Goal: Information Seeking & Learning: Find specific fact

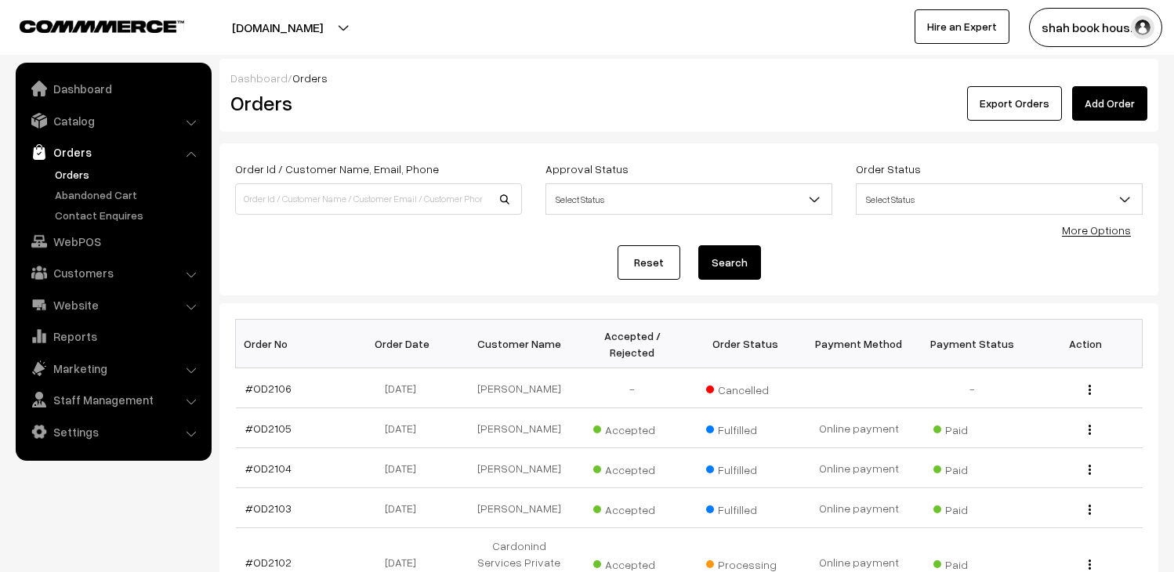
scroll to position [4174, 0]
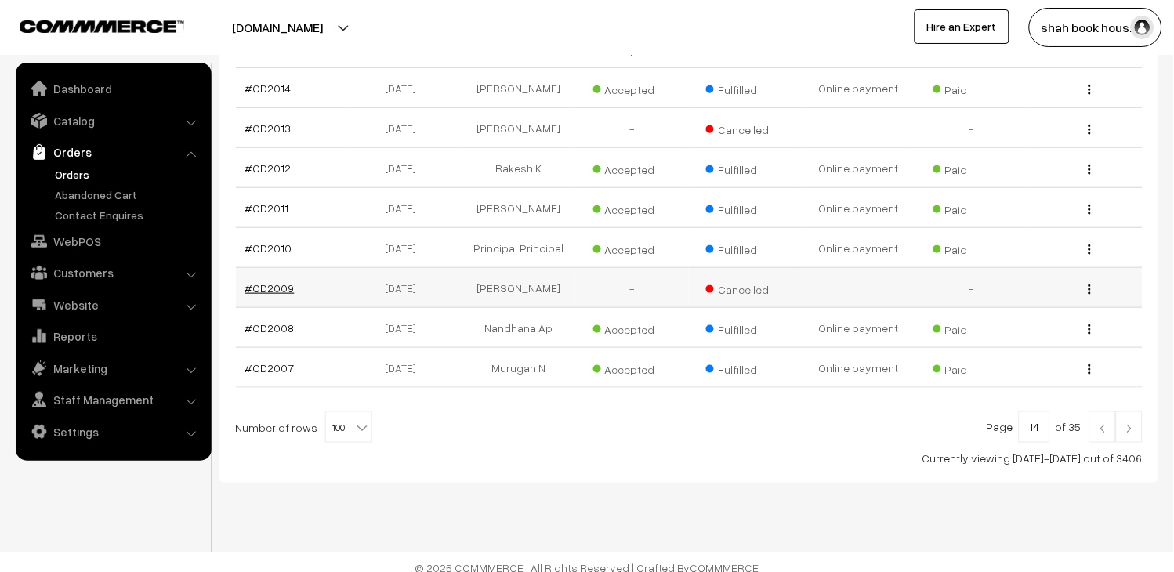
click at [249, 281] on link "#OD2009" at bounding box center [269, 287] width 49 height 13
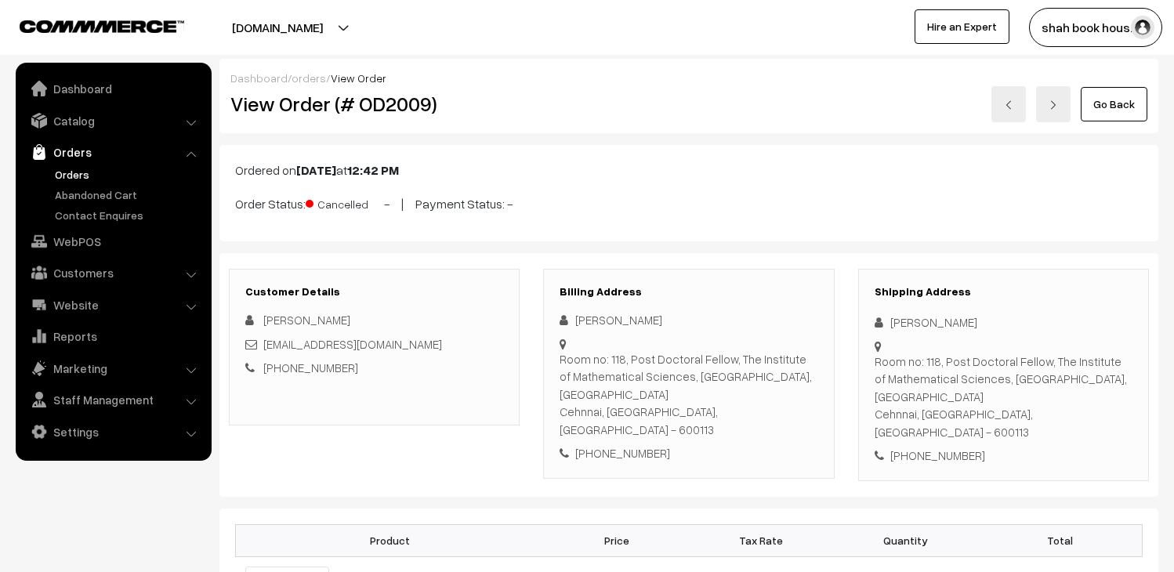
click at [433, 349] on div "shankarunom@gmail.com" at bounding box center [374, 344] width 258 height 18
copy div "shankarunom@gmail.com"
click at [998, 103] on link at bounding box center [1008, 104] width 34 height 36
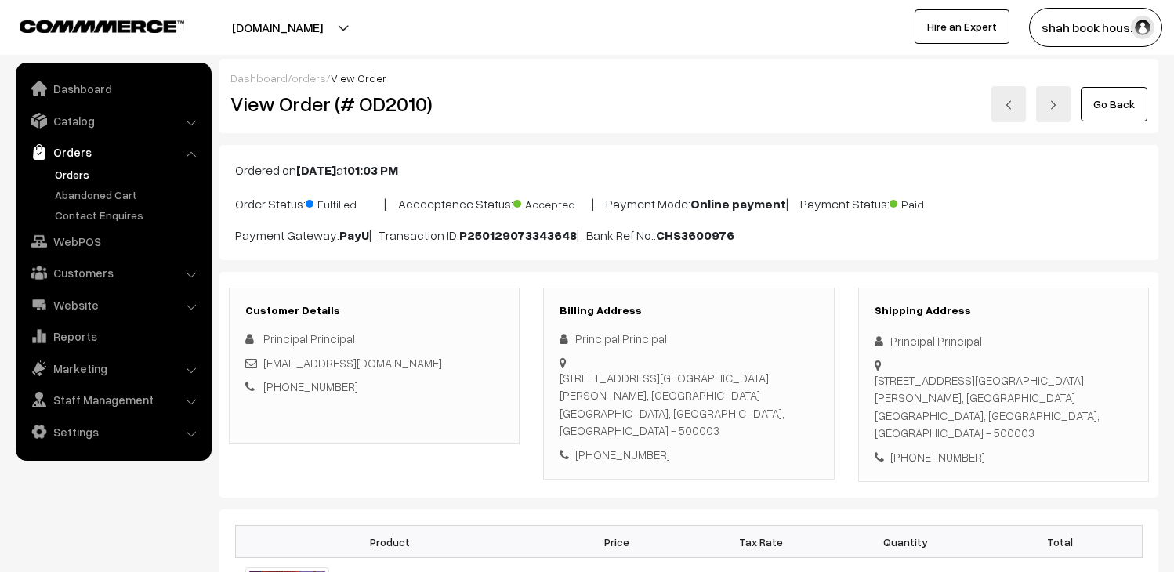
click at [998, 103] on link at bounding box center [1008, 104] width 34 height 36
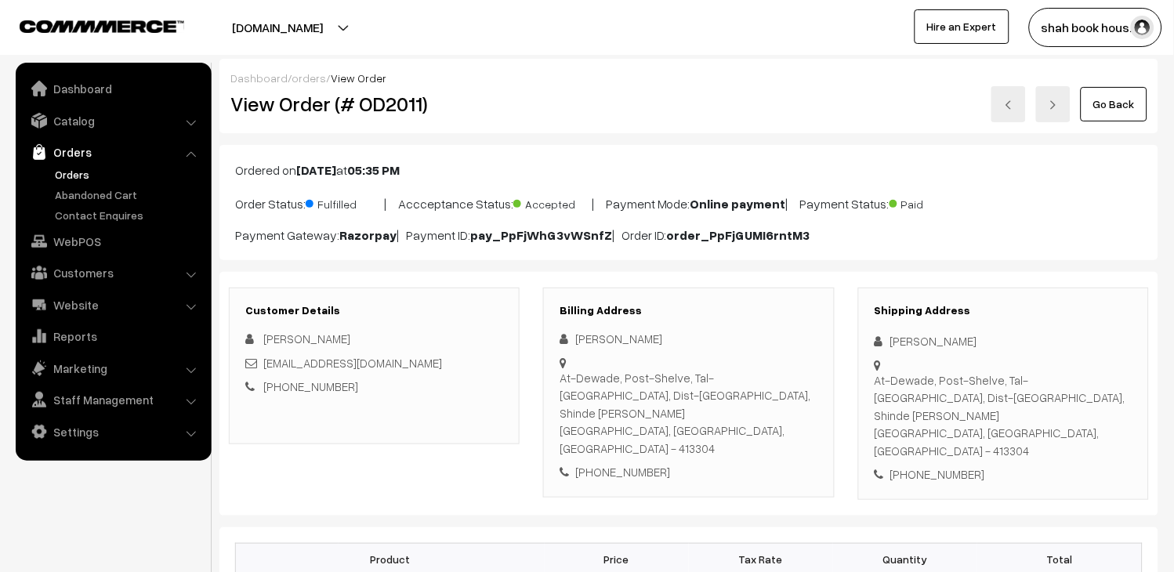
click at [1016, 108] on link at bounding box center [1008, 104] width 34 height 36
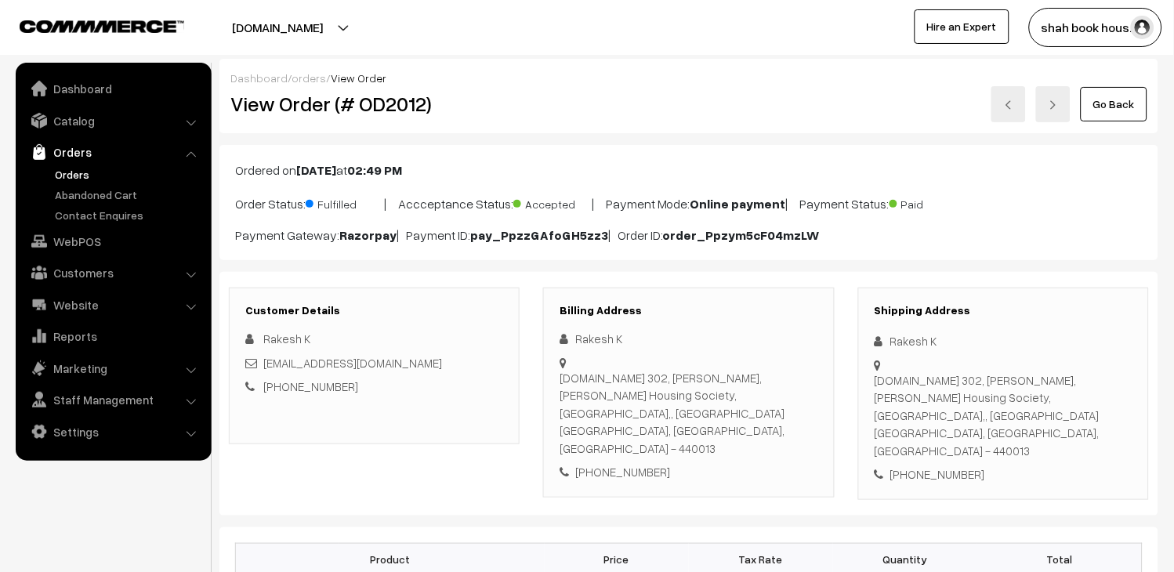
click at [1114, 102] on link "Go Back" at bounding box center [1114, 104] width 67 height 34
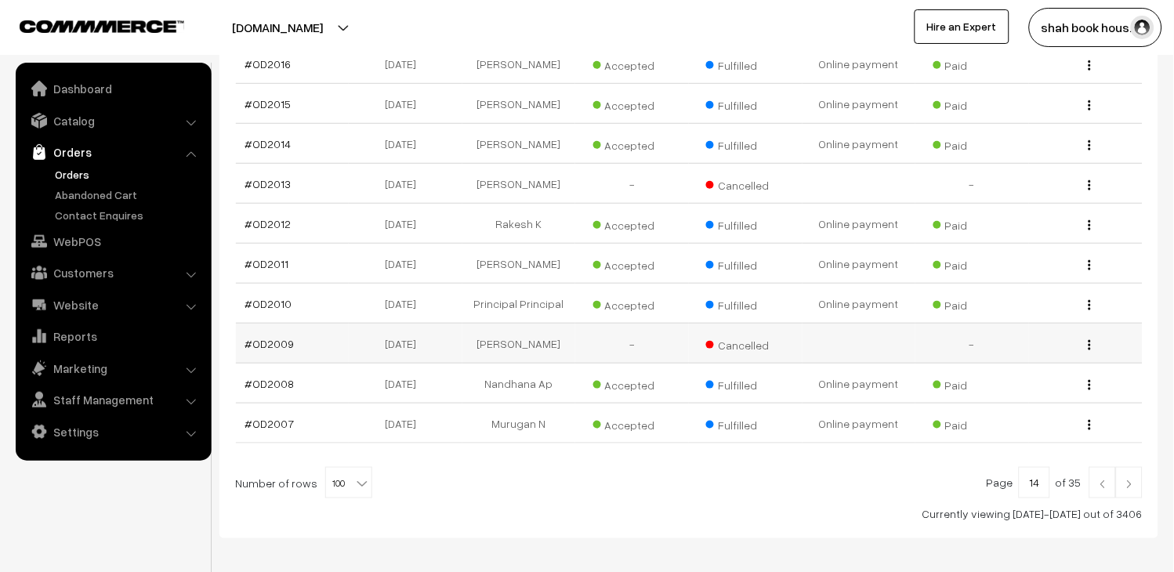
scroll to position [4087, 0]
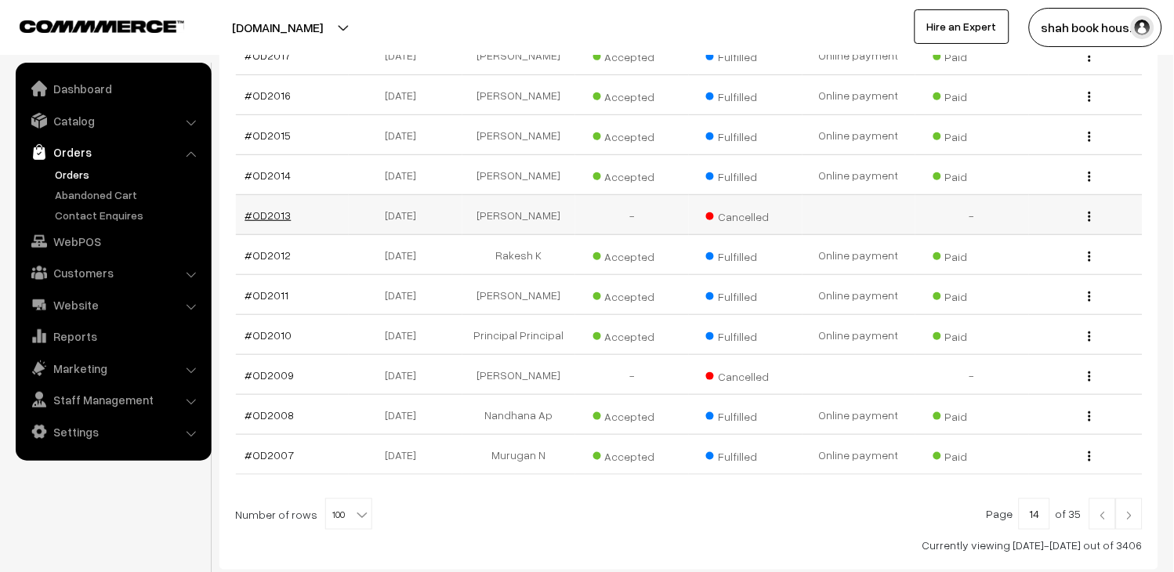
click at [276, 208] on link "#OD2013" at bounding box center [268, 214] width 46 height 13
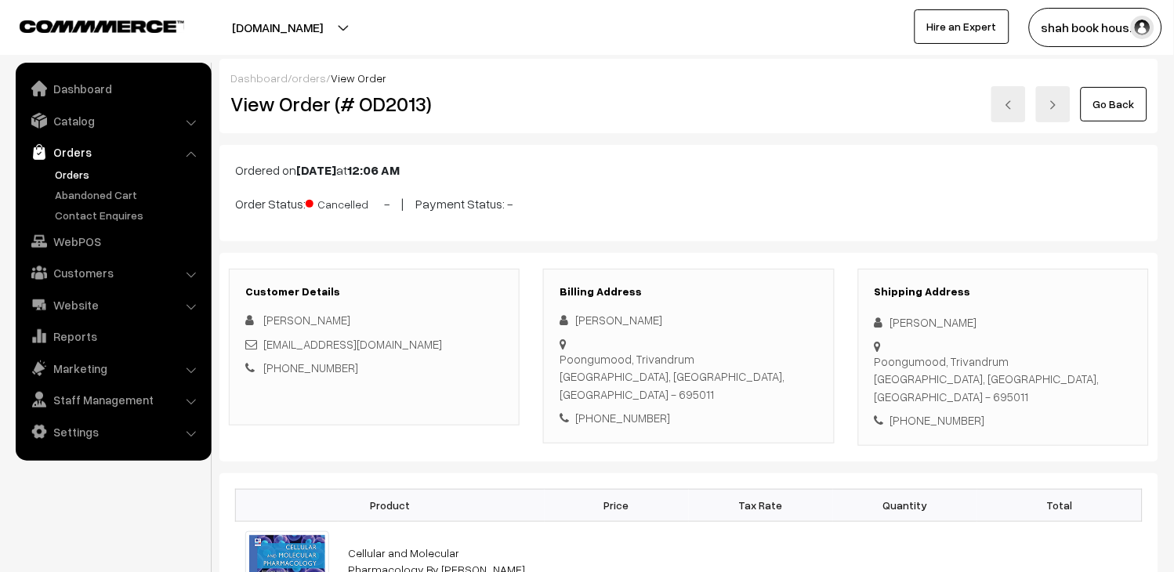
click at [444, 343] on div "[EMAIL_ADDRESS][DOMAIN_NAME]" at bounding box center [374, 344] width 258 height 18
copy div "[EMAIL_ADDRESS][DOMAIN_NAME]"
click at [1093, 103] on link "Go Back" at bounding box center [1114, 104] width 67 height 34
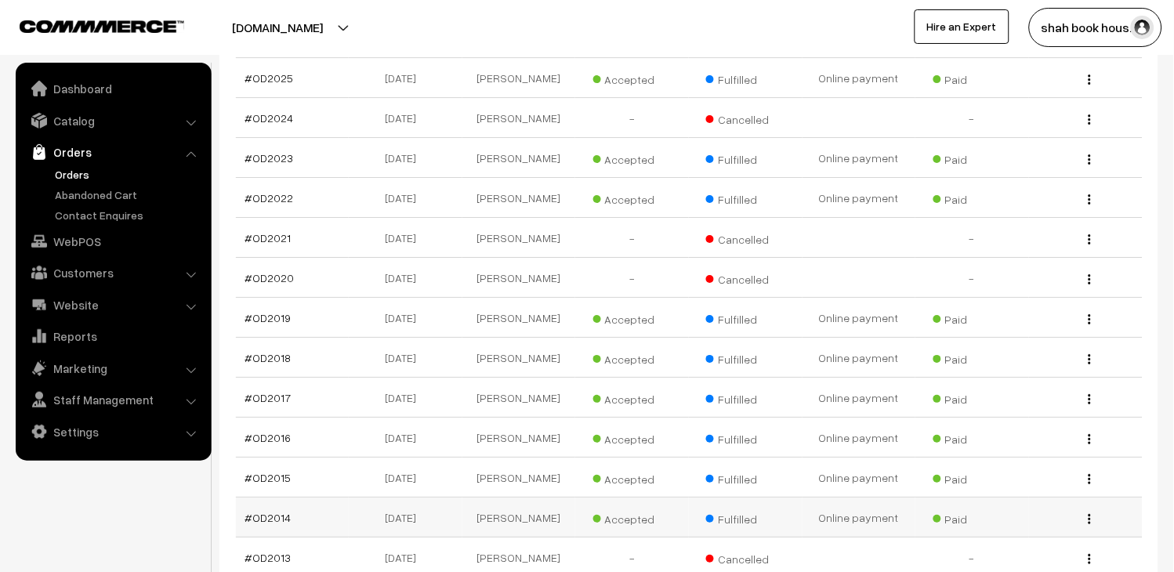
scroll to position [3657, 0]
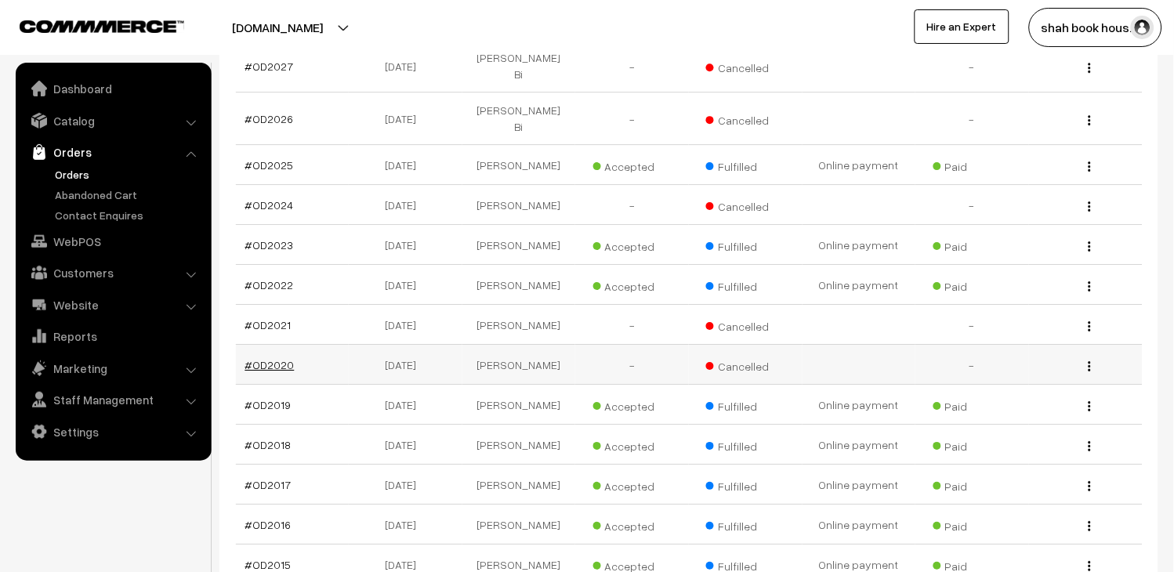
click at [276, 358] on link "#OD2020" at bounding box center [269, 364] width 49 height 13
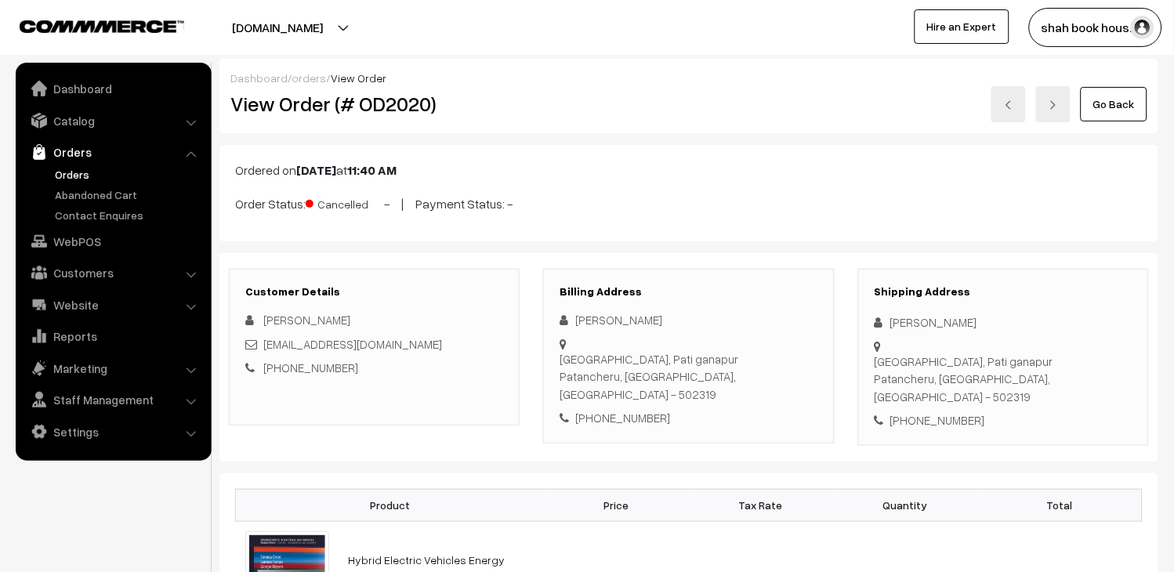
click at [441, 337] on div "attitudboychintu18@gmail.com" at bounding box center [374, 344] width 258 height 18
copy div "attitudboychintu18@gmail.com"
click at [994, 105] on link at bounding box center [1008, 104] width 34 height 36
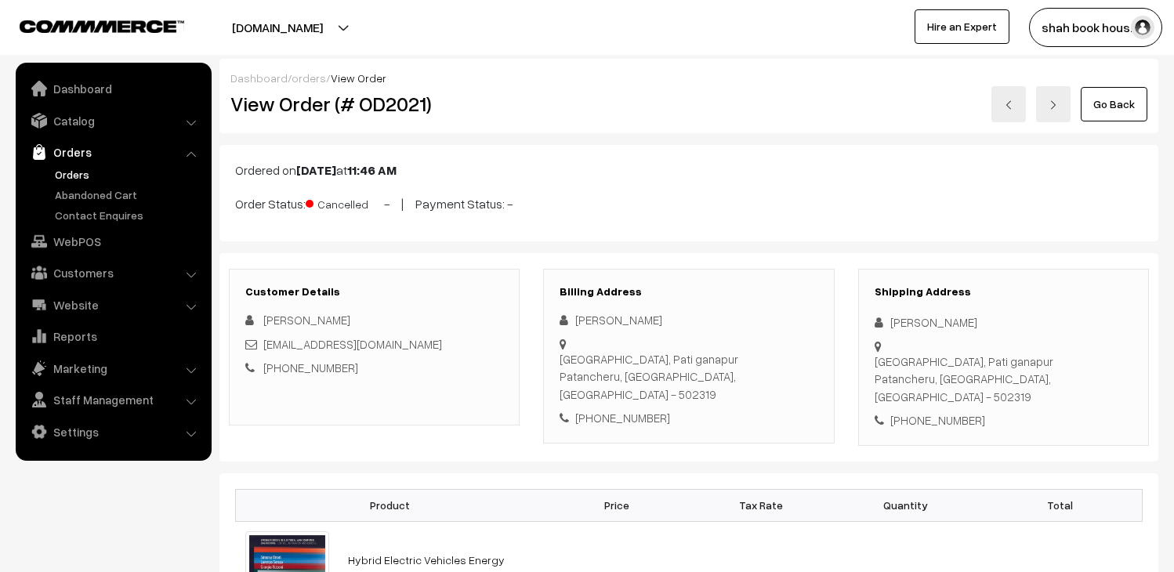
click at [443, 349] on div "[EMAIL_ADDRESS][DOMAIN_NAME]" at bounding box center [374, 344] width 258 height 18
drag, startPoint x: 0, startPoint y: 0, endPoint x: 443, endPoint y: 349, distance: 563.7
click at [443, 349] on div "[EMAIL_ADDRESS][DOMAIN_NAME]" at bounding box center [374, 344] width 258 height 18
copy div "[EMAIL_ADDRESS][DOMAIN_NAME]"
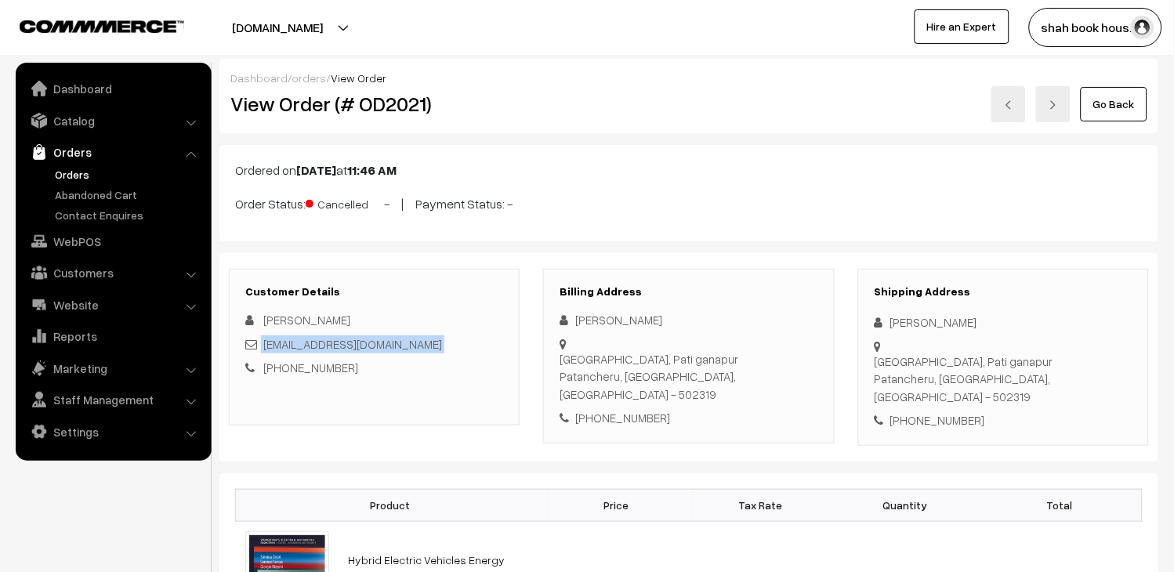
click at [452, 345] on div "[EMAIL_ADDRESS][DOMAIN_NAME]" at bounding box center [374, 344] width 258 height 18
click at [1021, 106] on link at bounding box center [1008, 104] width 34 height 36
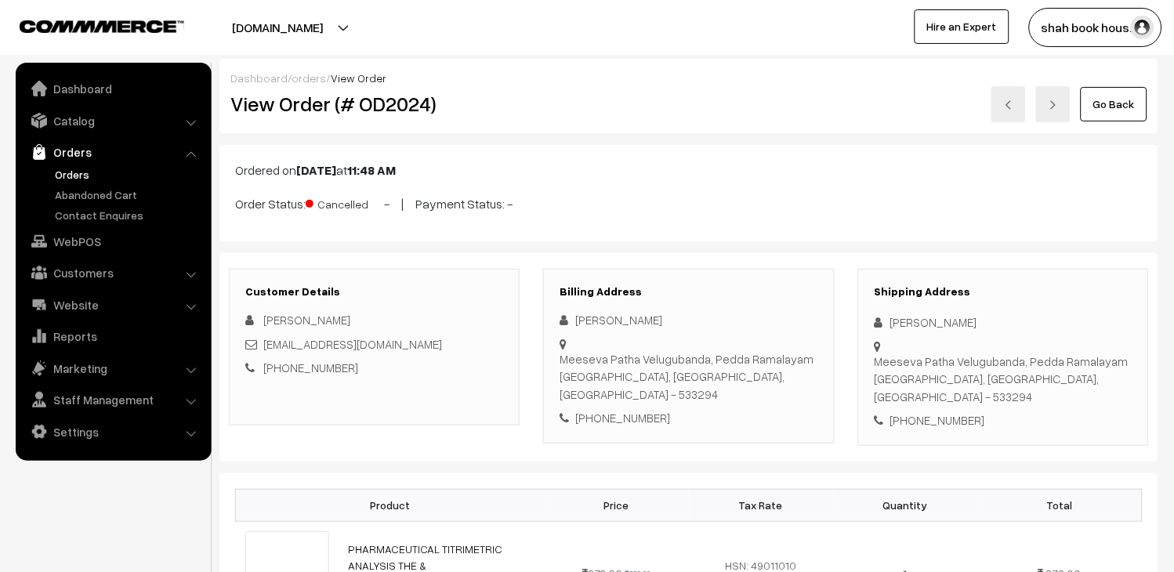
click at [412, 334] on div "[PERSON_NAME] [EMAIL_ADDRESS][DOMAIN_NAME] [PHONE_NUMBER]" at bounding box center [374, 344] width 258 height 66
click at [411, 345] on div "[EMAIL_ADDRESS][DOMAIN_NAME]" at bounding box center [374, 344] width 258 height 18
copy div "[EMAIL_ADDRESS][DOMAIN_NAME]"
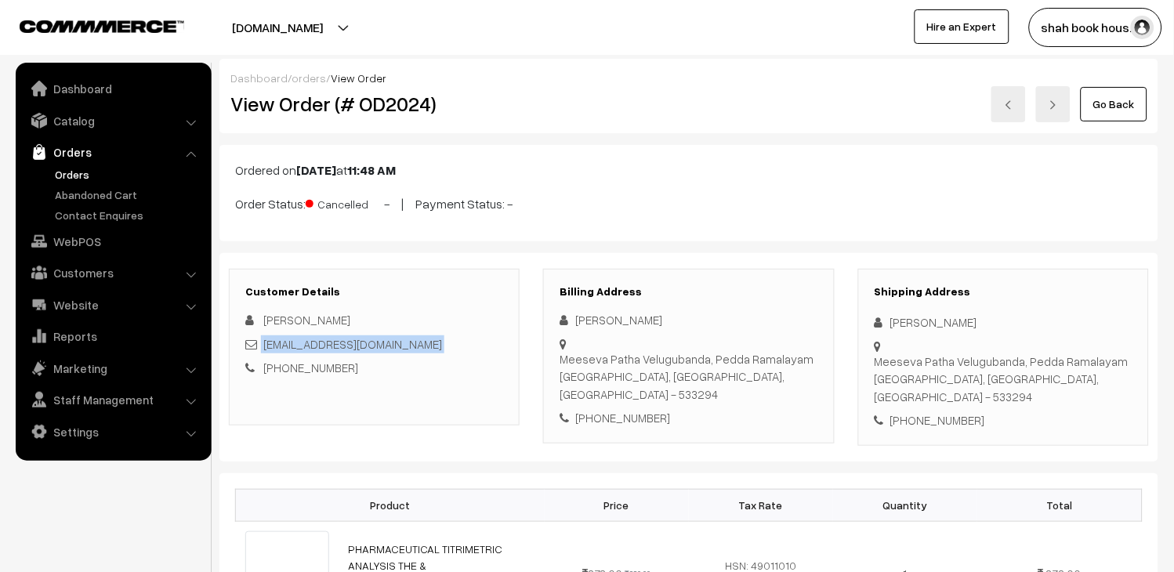
click at [1004, 103] on link at bounding box center [1008, 104] width 34 height 36
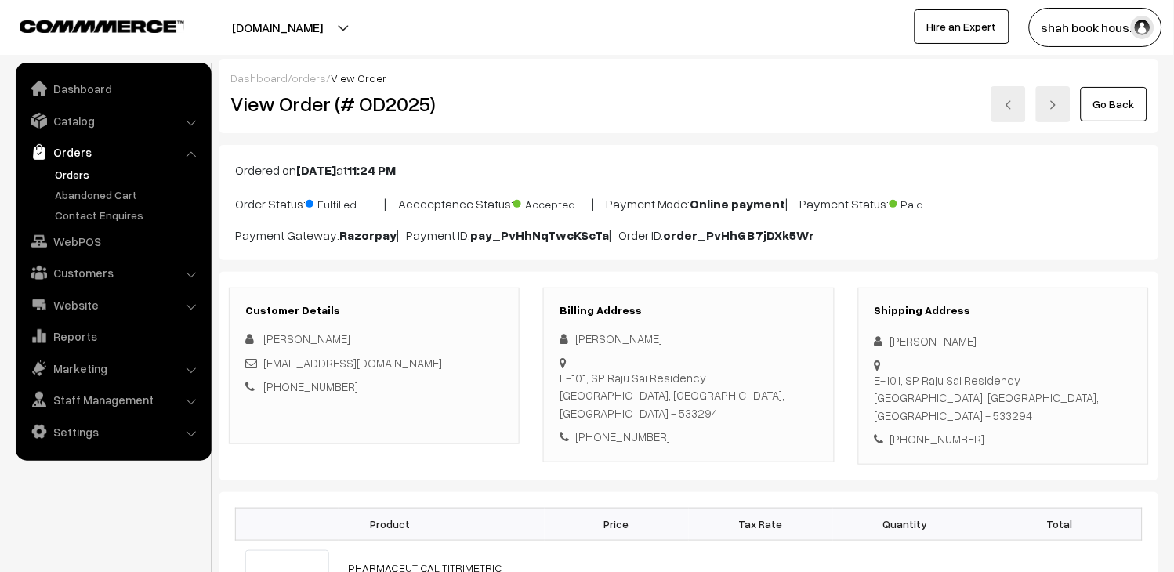
drag, startPoint x: 0, startPoint y: 0, endPoint x: 1004, endPoint y: 108, distance: 1009.8
click at [1004, 103] on link at bounding box center [1008, 104] width 34 height 36
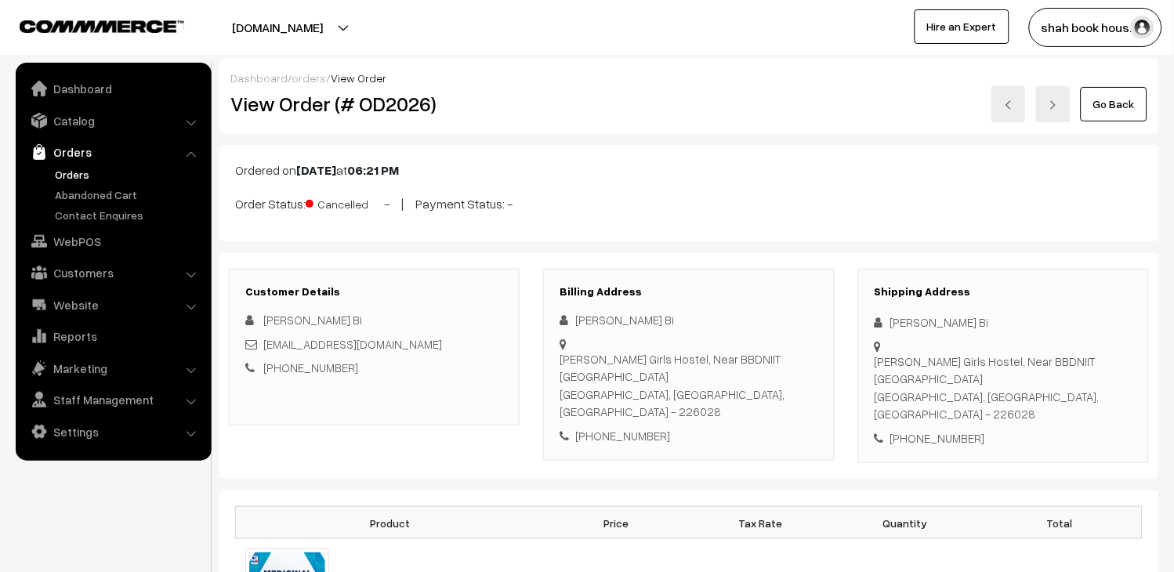
click at [444, 345] on div "[EMAIL_ADDRESS][DOMAIN_NAME]" at bounding box center [374, 344] width 258 height 18
click at [444, 345] on div "farheenmumtaz880@gmail.com" at bounding box center [374, 344] width 258 height 18
copy div "farheenmumtaz880@gmail.com"
click at [999, 105] on link at bounding box center [1008, 104] width 34 height 36
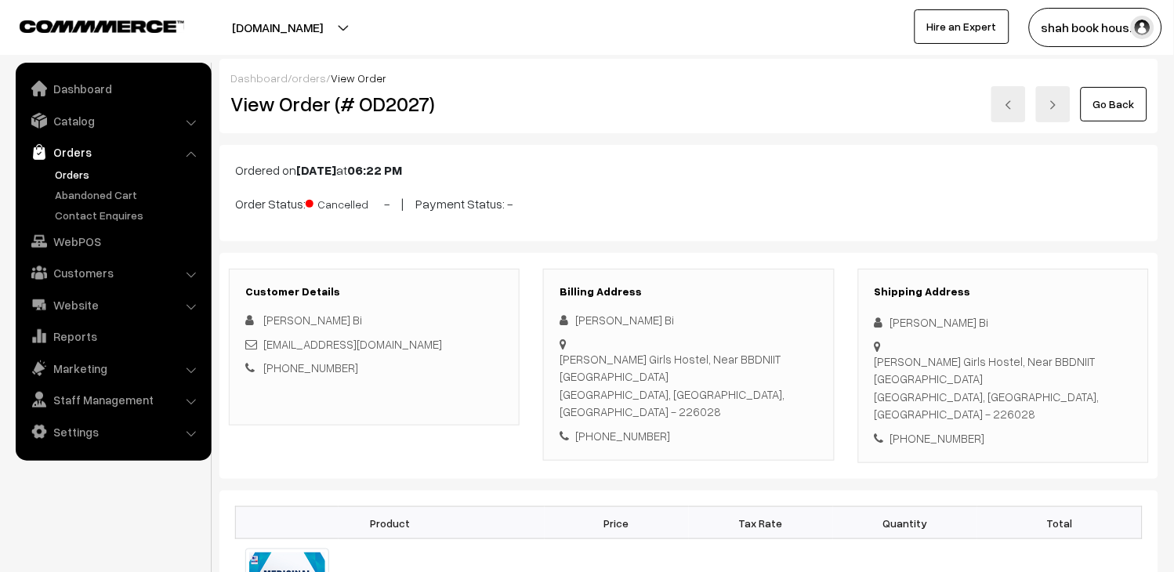
click at [1005, 111] on link at bounding box center [1008, 104] width 34 height 36
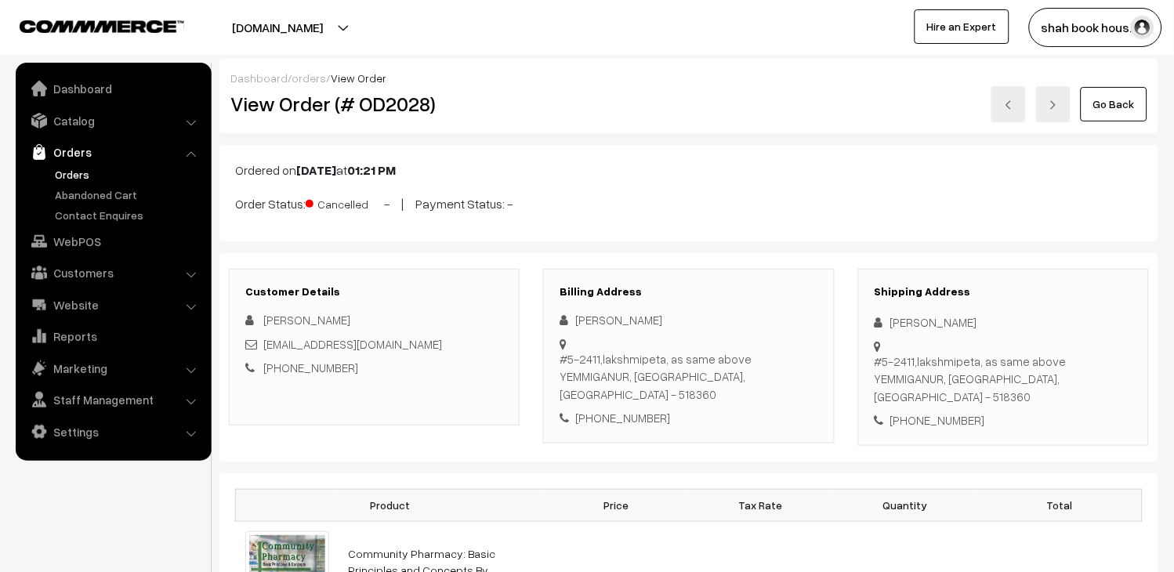
click at [429, 343] on div "[EMAIL_ADDRESS][DOMAIN_NAME]" at bounding box center [374, 344] width 258 height 18
copy div "[EMAIL_ADDRESS][DOMAIN_NAME]"
click at [1003, 107] on link at bounding box center [1008, 104] width 34 height 36
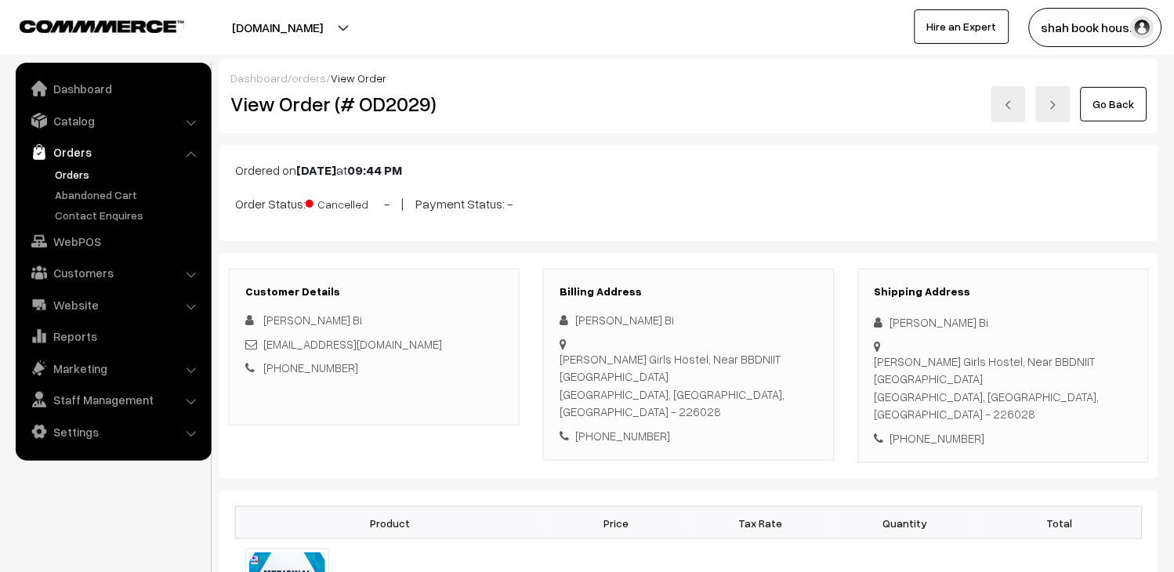
click at [1003, 107] on link at bounding box center [1008, 104] width 34 height 36
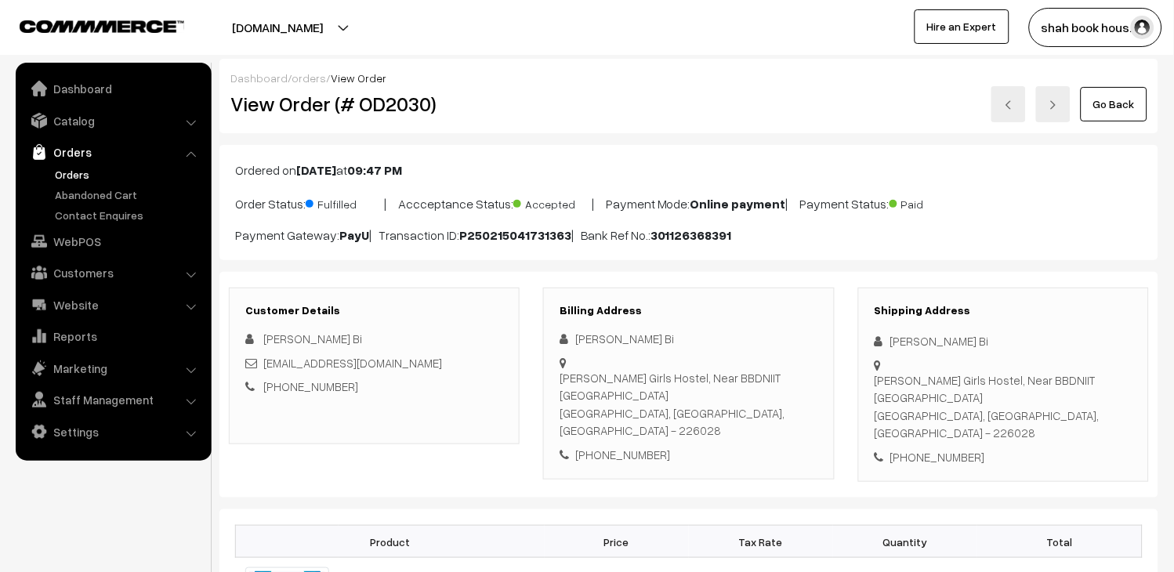
click at [1010, 102] on img at bounding box center [1008, 104] width 9 height 9
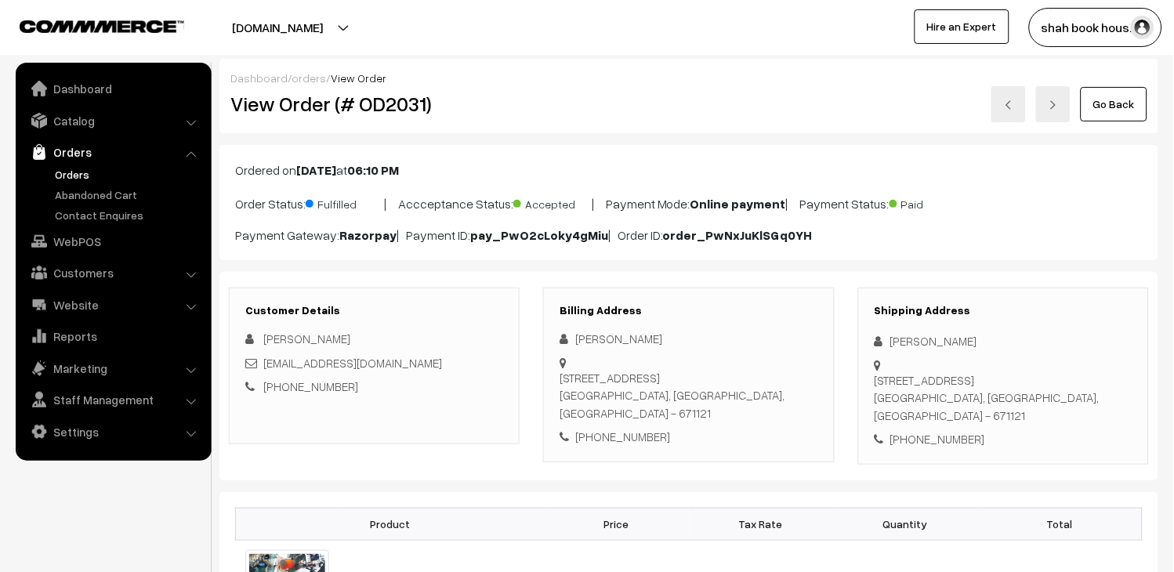
drag, startPoint x: 0, startPoint y: 0, endPoint x: 1010, endPoint y: 102, distance: 1014.6
click at [1010, 102] on link at bounding box center [1008, 104] width 34 height 36
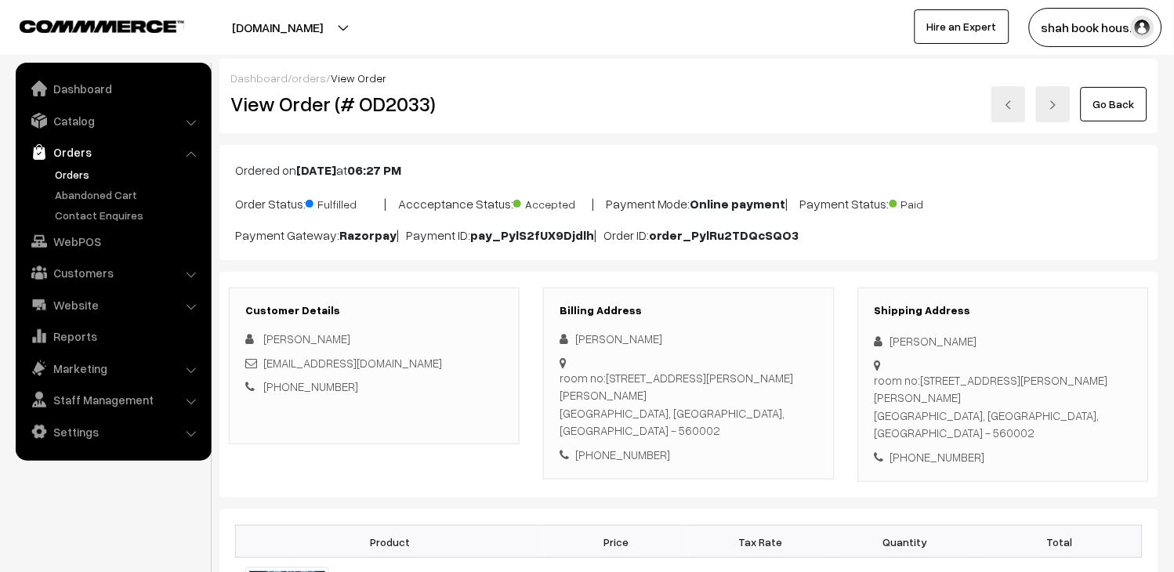
click at [995, 107] on link at bounding box center [1008, 104] width 34 height 36
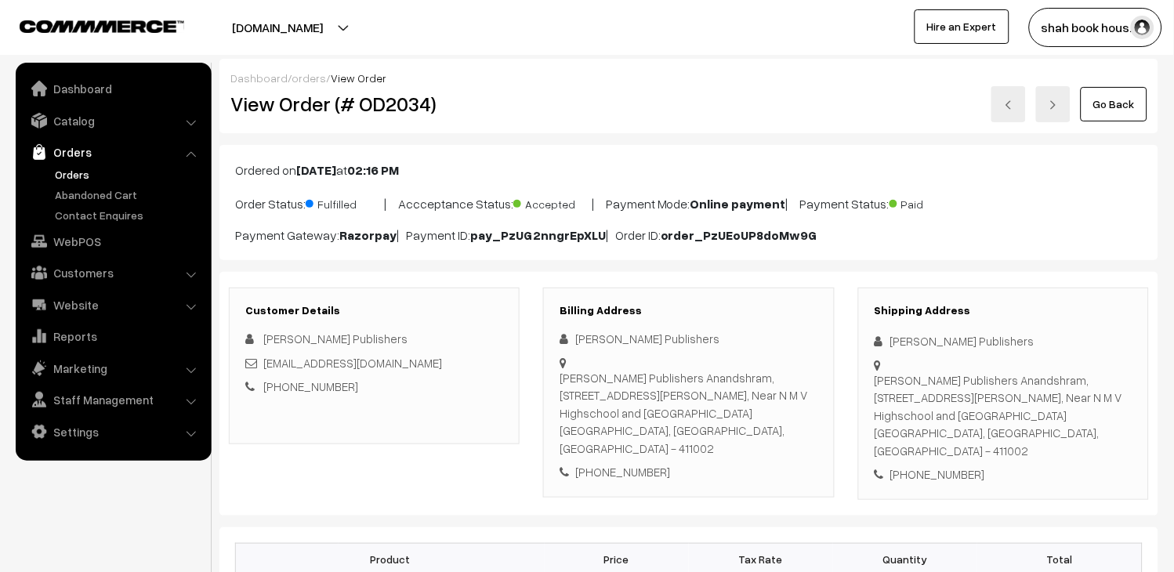
click at [995, 107] on link at bounding box center [1008, 104] width 34 height 36
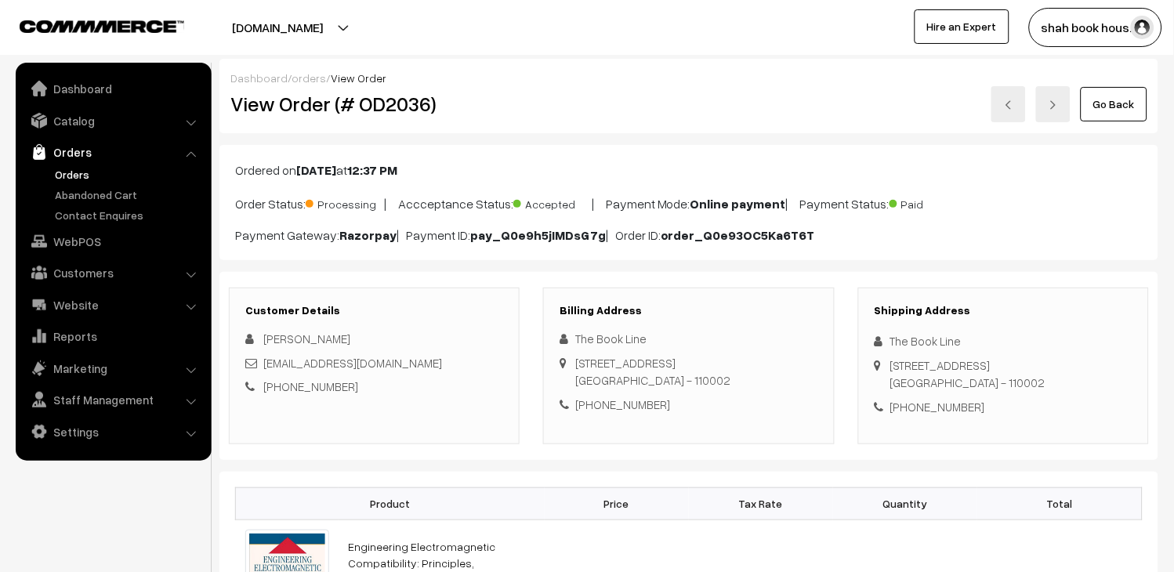
click at [1104, 92] on link "Go Back" at bounding box center [1114, 104] width 67 height 34
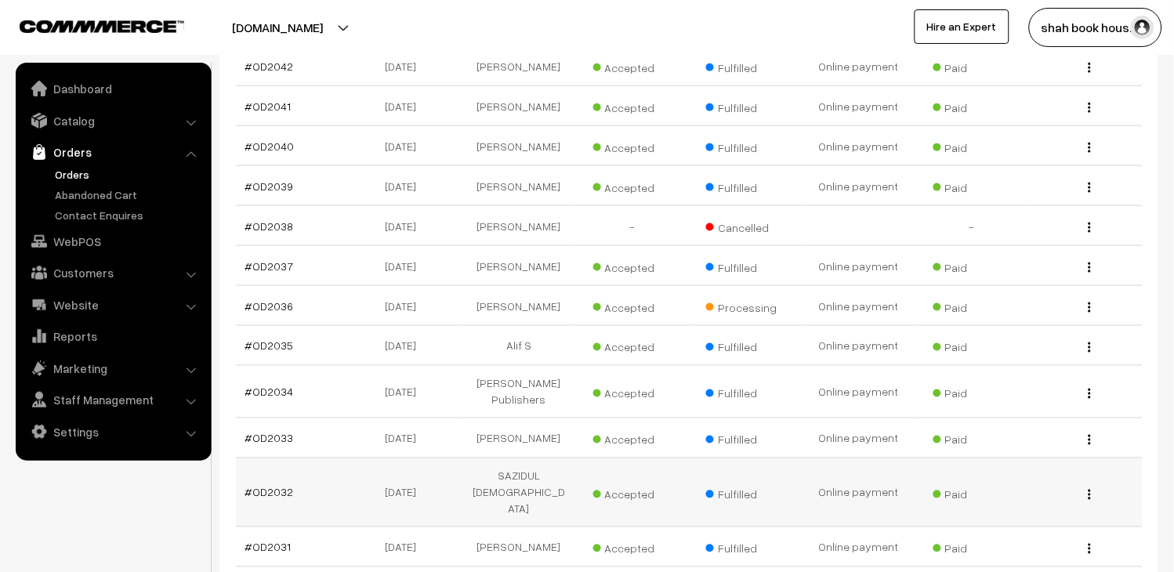
scroll to position [2960, 0]
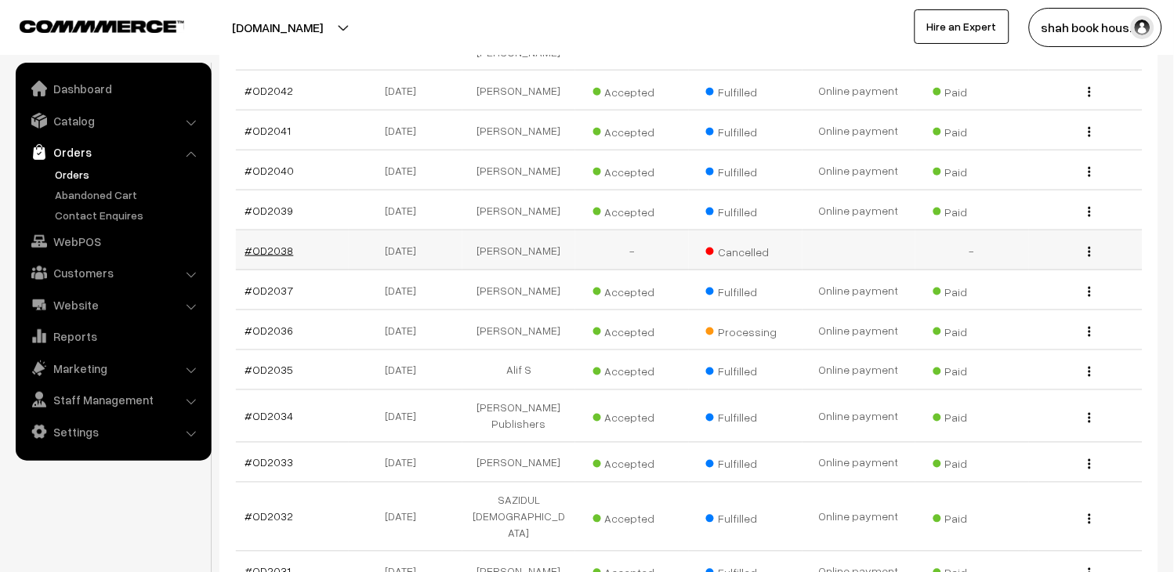
click at [277, 257] on link "#OD2038" at bounding box center [269, 250] width 49 height 13
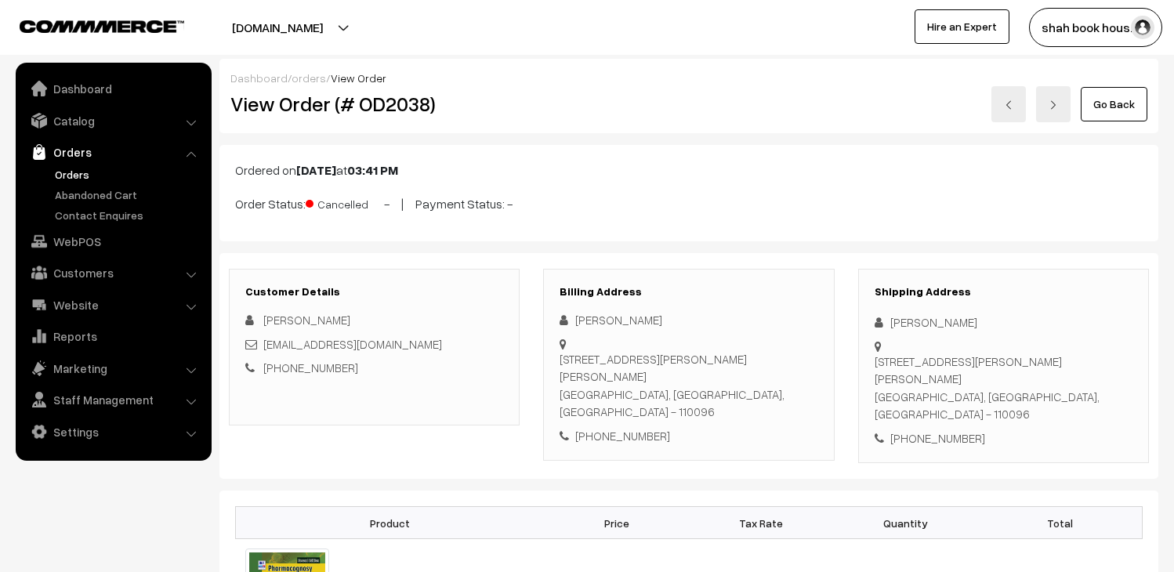
scroll to position [87, 0]
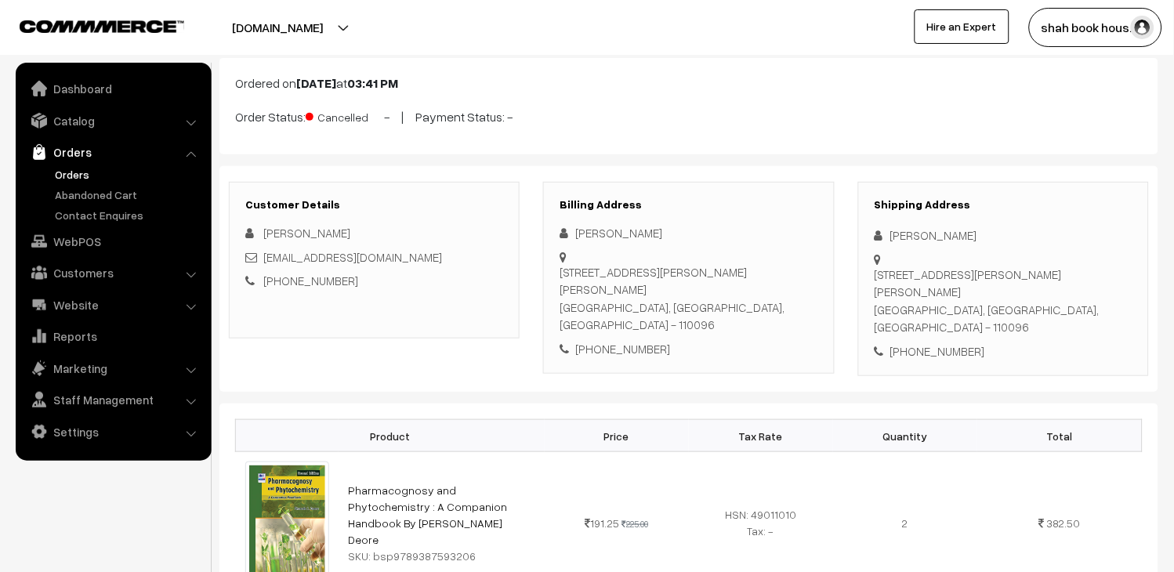
click at [415, 261] on div "[EMAIL_ADDRESS][DOMAIN_NAME]" at bounding box center [374, 257] width 258 height 18
click at [413, 261] on div "[EMAIL_ADDRESS][DOMAIN_NAME]" at bounding box center [374, 257] width 258 height 18
click at [413, 261] on div "raghavpsrnl@gmail.com" at bounding box center [374, 257] width 258 height 18
copy div "raghavpsrnl@gmail.com"
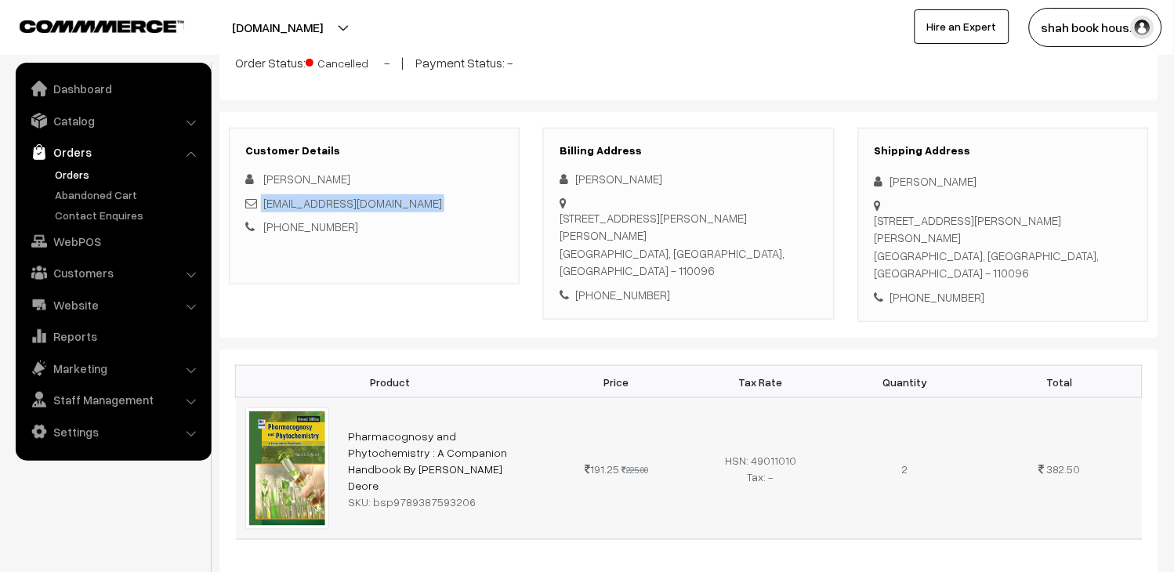
scroll to position [0, 0]
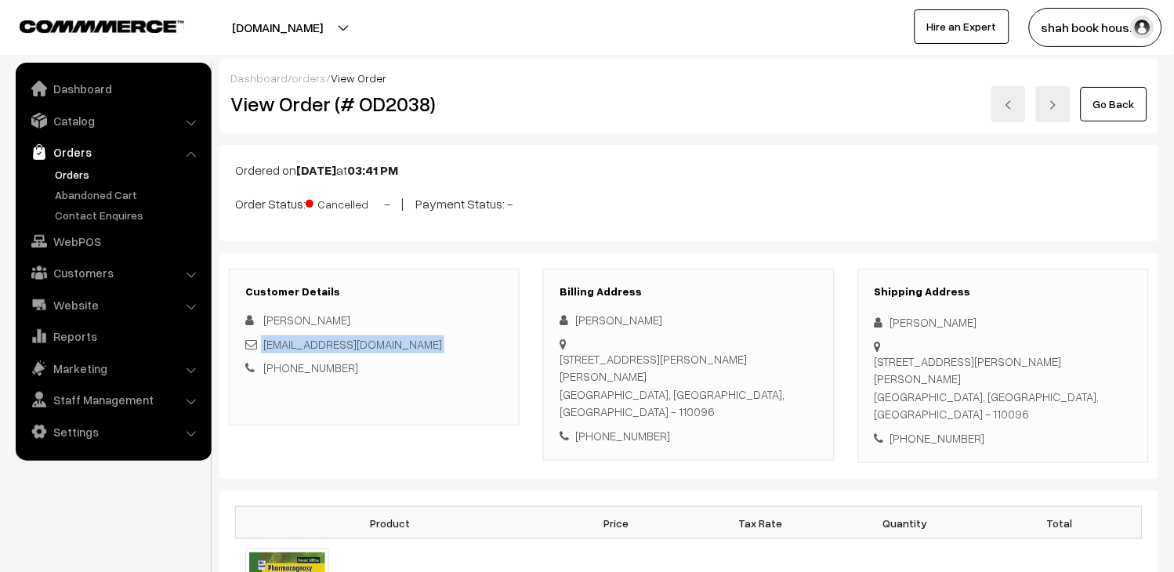
click at [1126, 114] on link "Go Back" at bounding box center [1114, 104] width 67 height 34
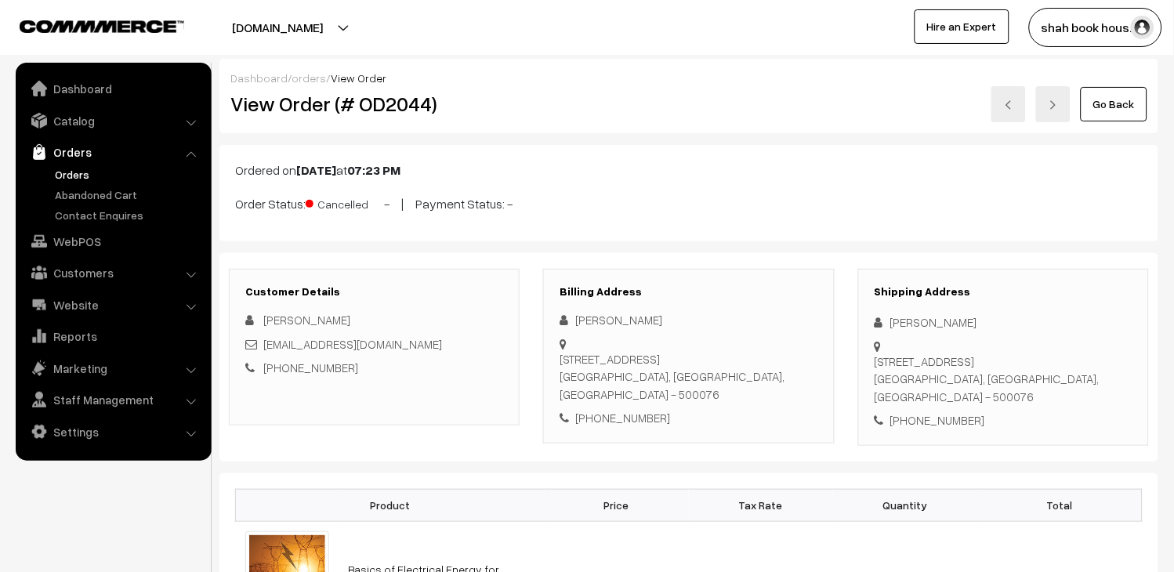
click at [418, 339] on div "[EMAIL_ADDRESS][DOMAIN_NAME]" at bounding box center [374, 344] width 258 height 18
copy div "[EMAIL_ADDRESS][DOMAIN_NAME]"
click at [408, 345] on div "[EMAIL_ADDRESS][DOMAIN_NAME]" at bounding box center [374, 344] width 258 height 18
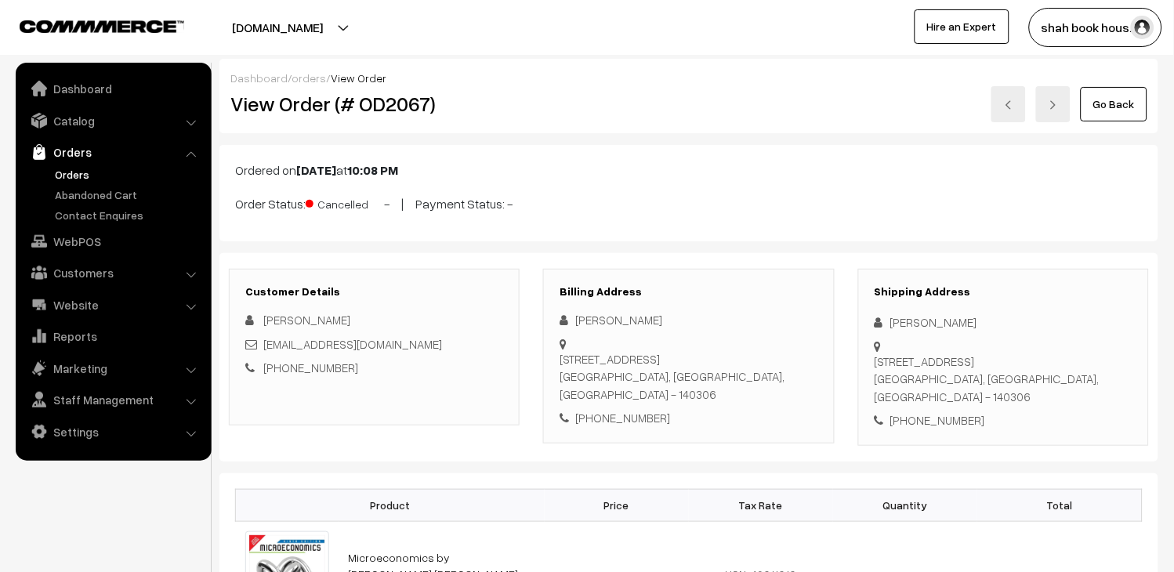
click at [408, 345] on div "[EMAIL_ADDRESS][DOMAIN_NAME]" at bounding box center [374, 344] width 258 height 18
copy div "[EMAIL_ADDRESS][DOMAIN_NAME]"
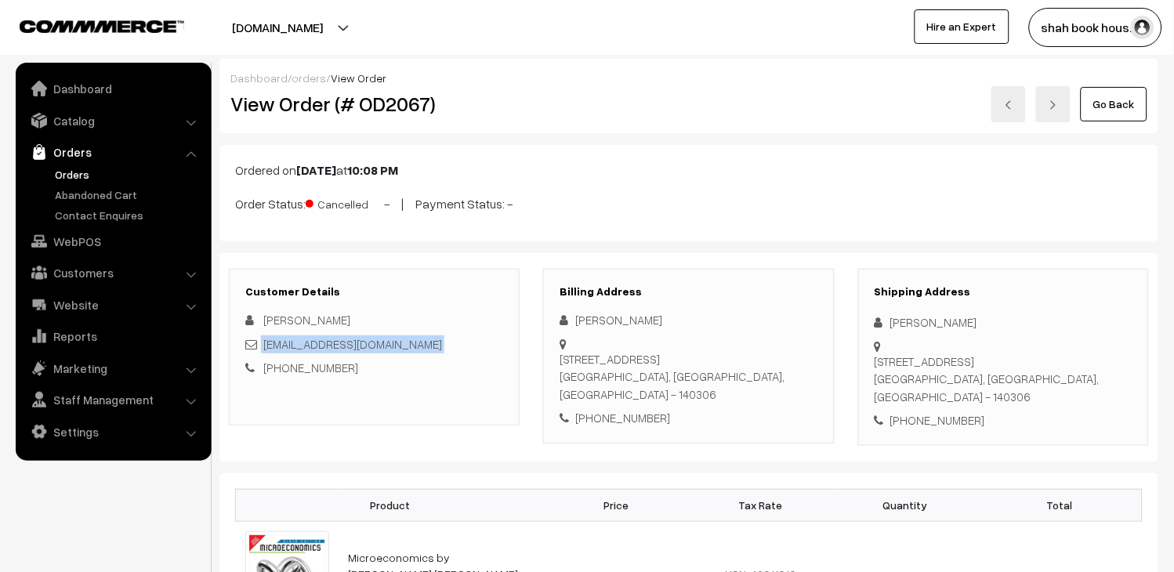
click at [1012, 108] on img at bounding box center [1008, 104] width 9 height 9
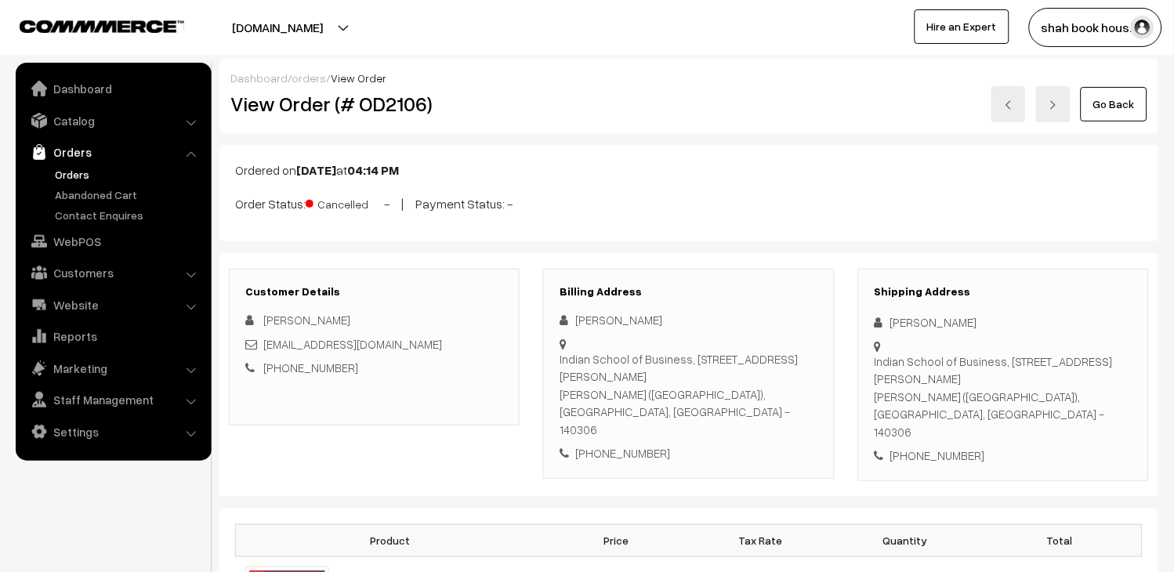
click at [466, 345] on div "[EMAIL_ADDRESS][DOMAIN_NAME]" at bounding box center [374, 344] width 258 height 18
copy div "[EMAIL_ADDRESS][DOMAIN_NAME]"
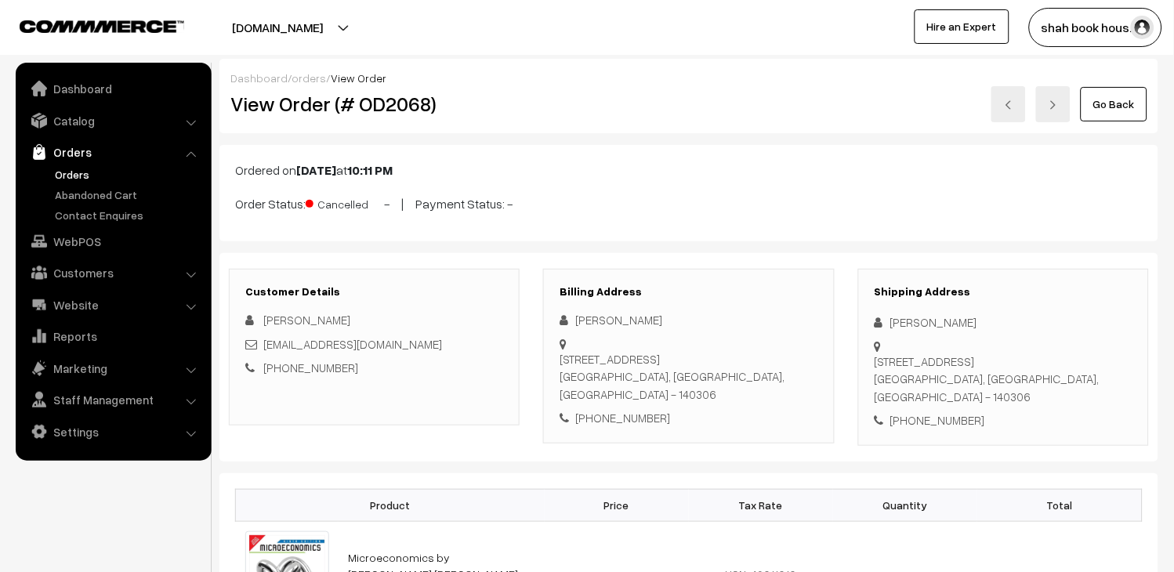
click at [1055, 107] on img at bounding box center [1053, 104] width 9 height 9
click at [411, 346] on div "[EMAIL_ADDRESS][DOMAIN_NAME]" at bounding box center [374, 344] width 258 height 18
copy div "[EMAIL_ADDRESS][DOMAIN_NAME]"
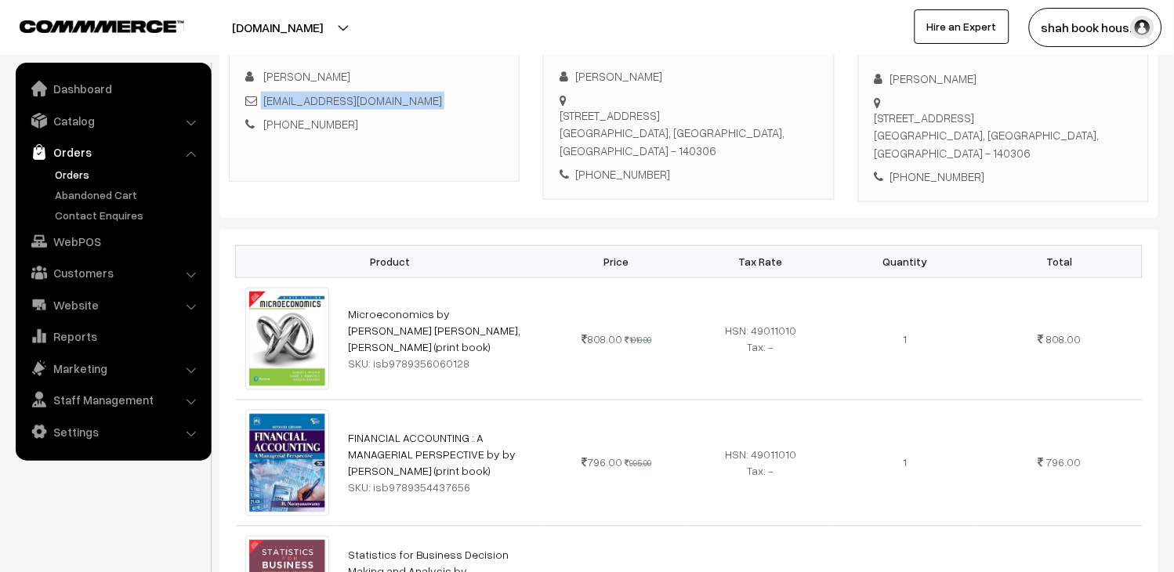
scroll to position [261, 0]
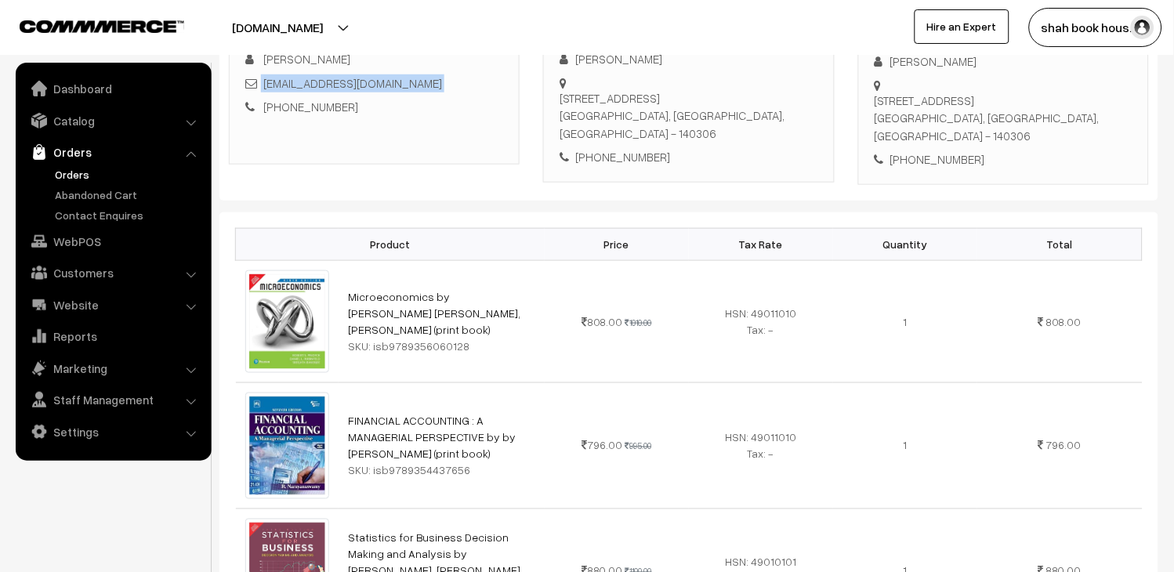
copy div "[EMAIL_ADDRESS][DOMAIN_NAME]"
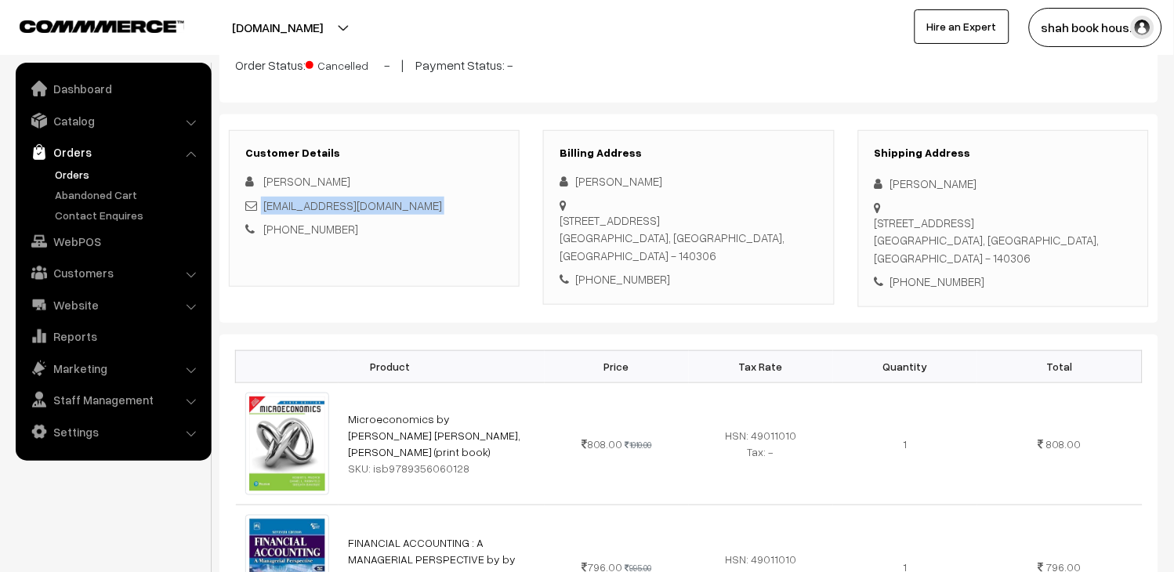
scroll to position [0, 0]
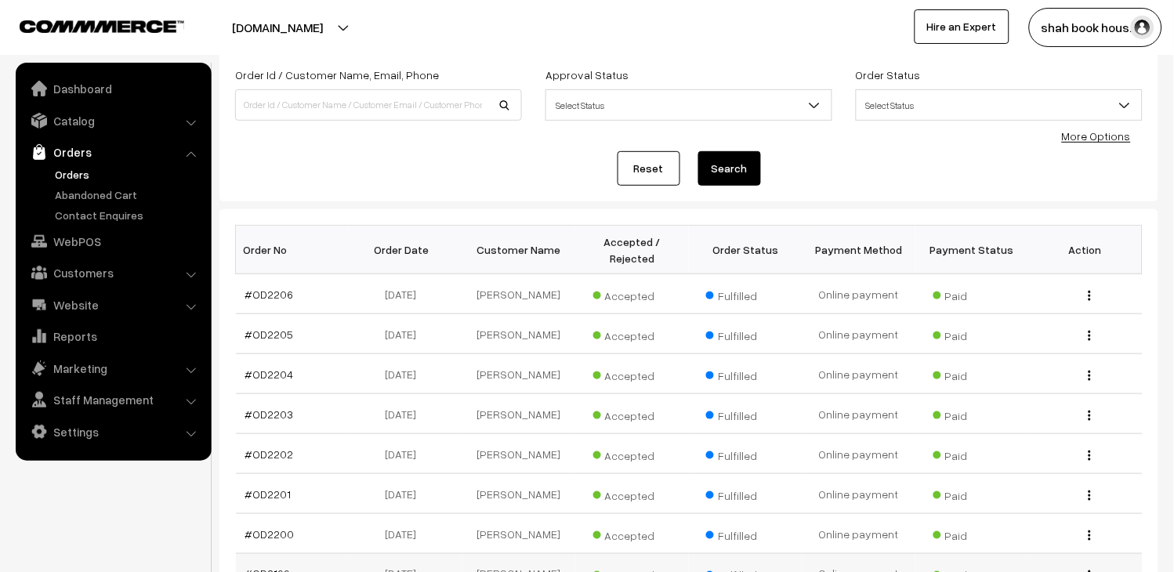
scroll to position [67, 0]
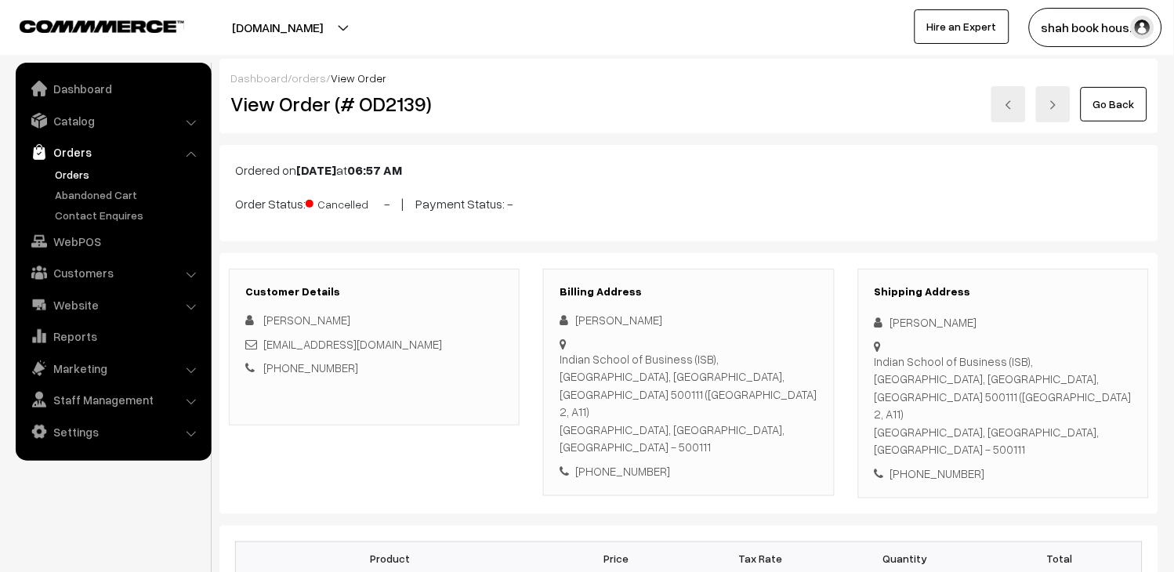
click at [459, 346] on div "[EMAIL_ADDRESS][DOMAIN_NAME]" at bounding box center [374, 344] width 258 height 18
copy div "[EMAIL_ADDRESS][DOMAIN_NAME]"
click at [411, 100] on h2 "View Order (# OD2139)" at bounding box center [375, 104] width 290 height 24
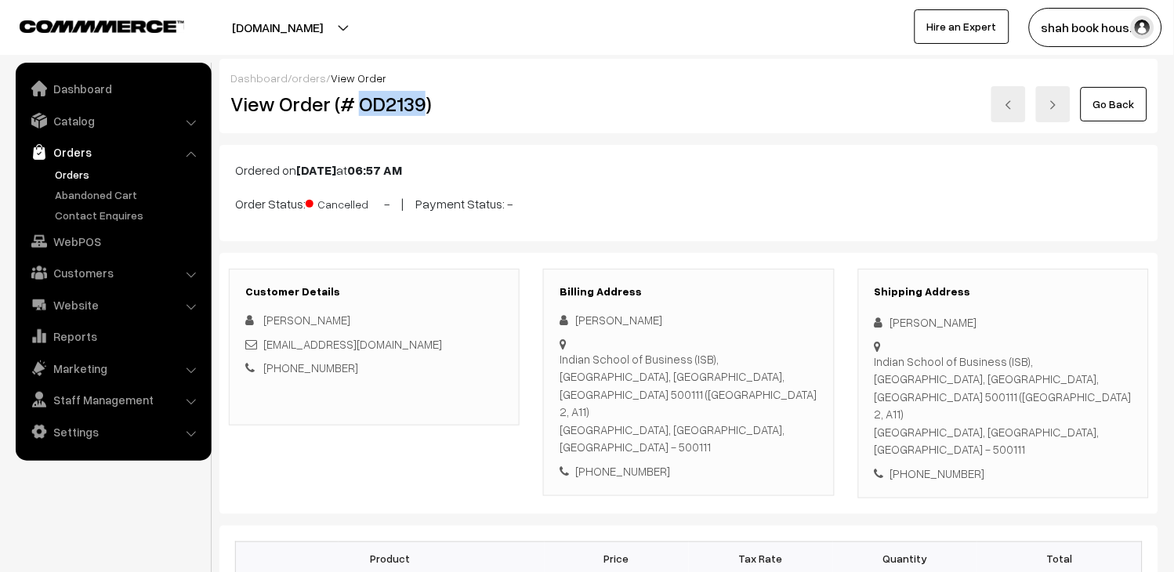
click at [411, 100] on h2 "View Order (# OD2139)" at bounding box center [375, 104] width 290 height 24
copy h2 "OD2139"
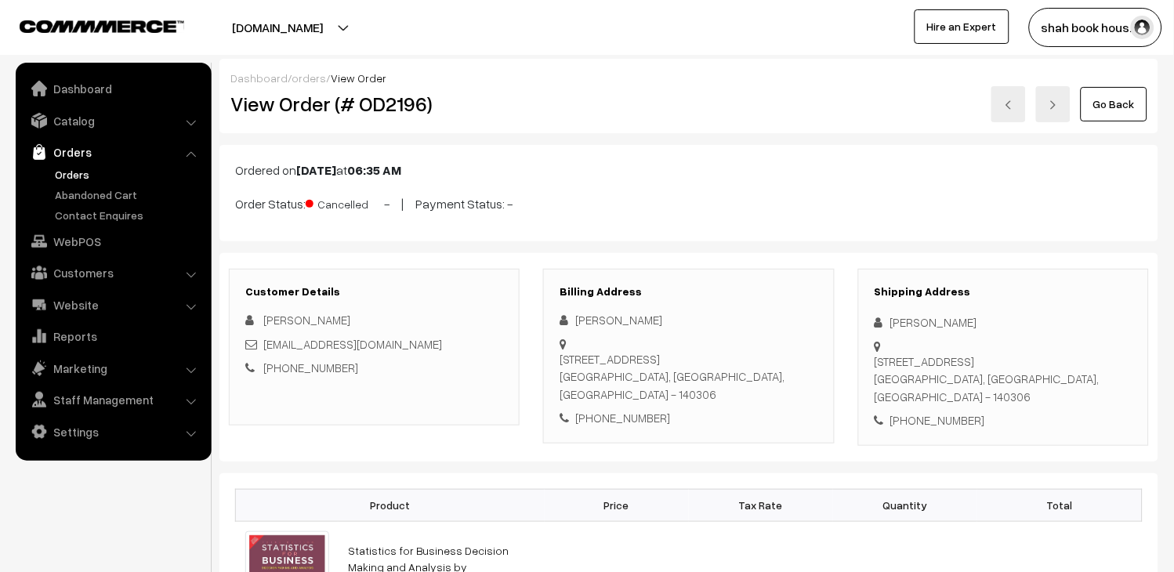
click at [464, 346] on div "[EMAIL_ADDRESS][DOMAIN_NAME]" at bounding box center [374, 344] width 258 height 18
copy div "Sukhman_Bewli_PGP2026@isb.edu"
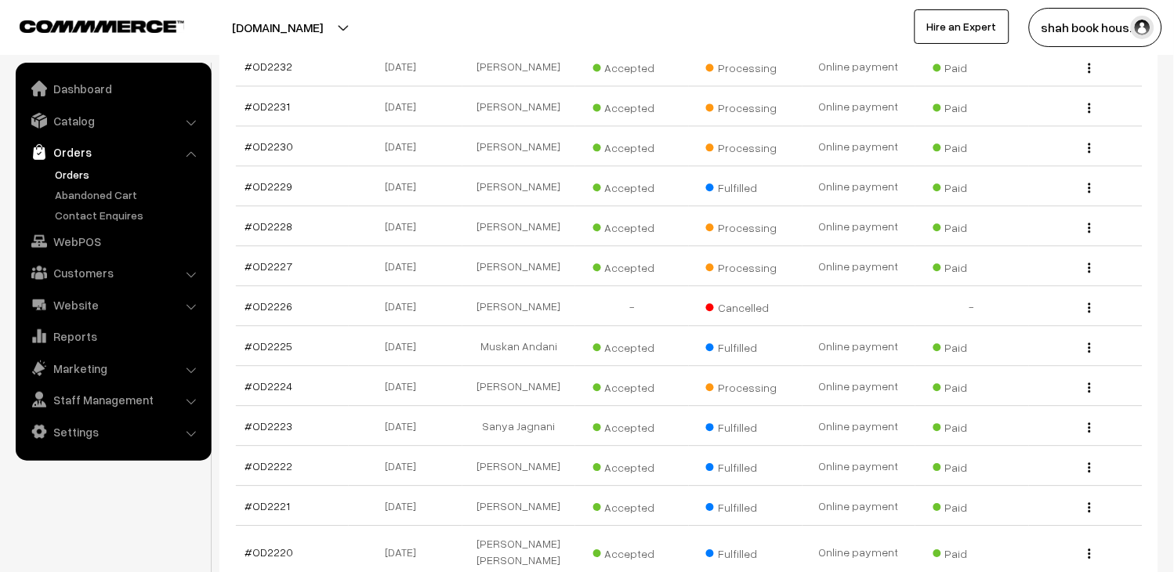
scroll to position [3340, 0]
